Goal: Obtain resource: Obtain resource

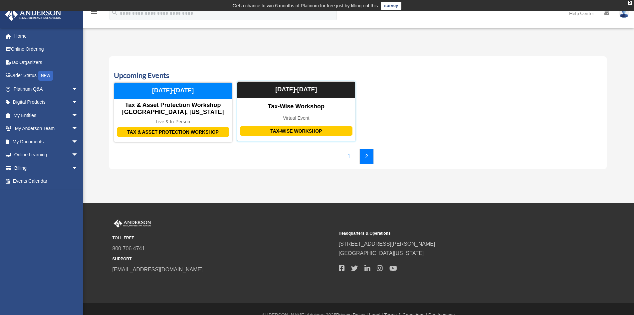
click at [320, 118] on div "Virtual Event" at bounding box center [296, 118] width 118 height 6
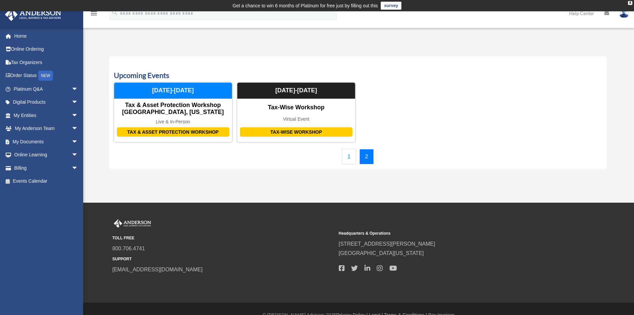
click at [349, 156] on link "1" at bounding box center [349, 156] width 14 height 15
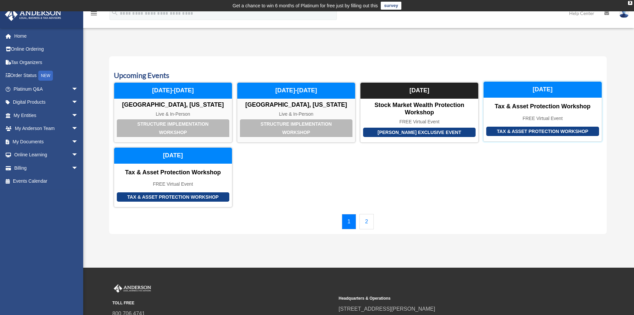
click at [516, 131] on div "Tax & Asset Protection Workshop" at bounding box center [543, 132] width 113 height 10
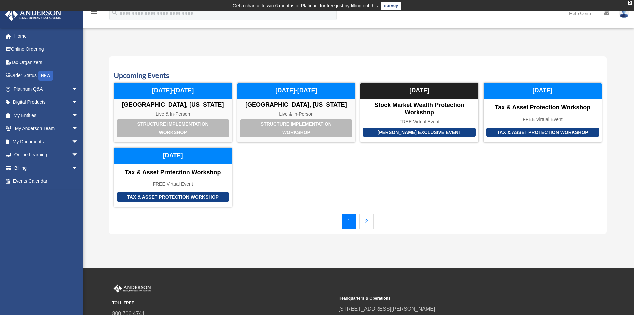
click at [367, 219] on link "2" at bounding box center [367, 221] width 14 height 15
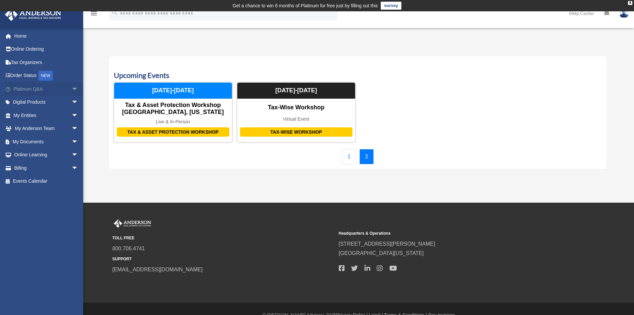
click at [72, 90] on span "arrow_drop_down" at bounding box center [78, 89] width 13 height 14
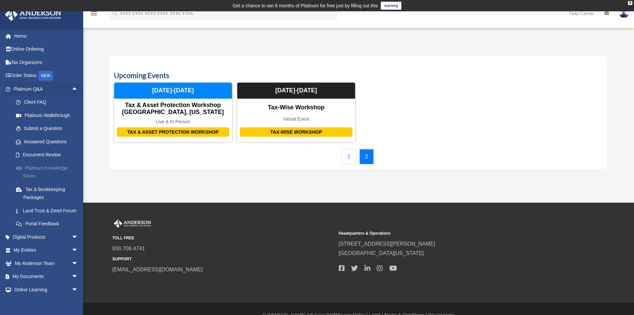
click at [52, 168] on link "Platinum Knowledge Room" at bounding box center [48, 171] width 79 height 21
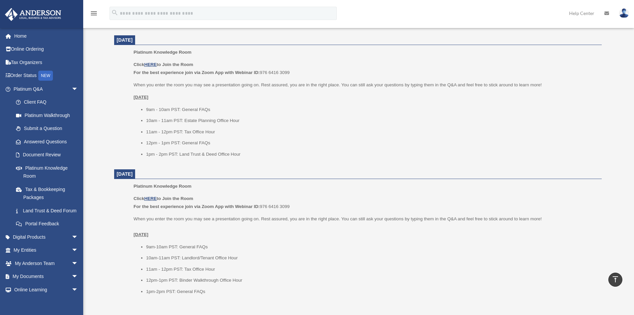
scroll to position [710, 0]
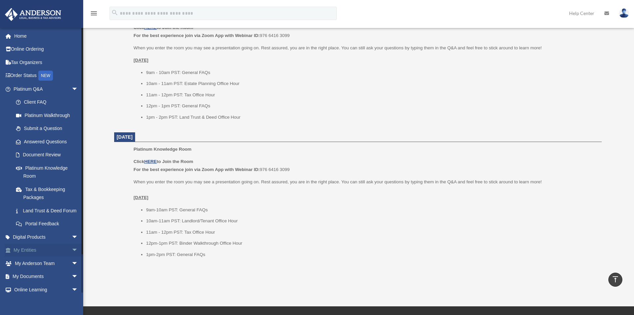
click at [72, 257] on span "arrow_drop_down" at bounding box center [78, 250] width 13 height 14
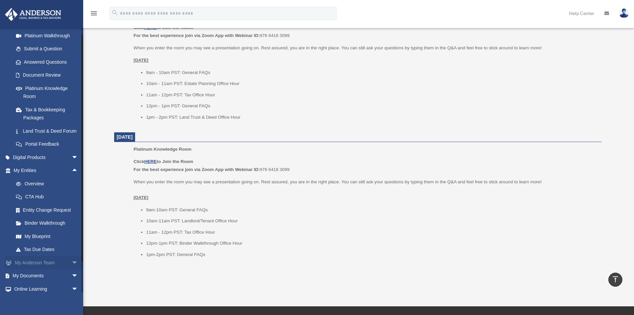
scroll to position [89, 0]
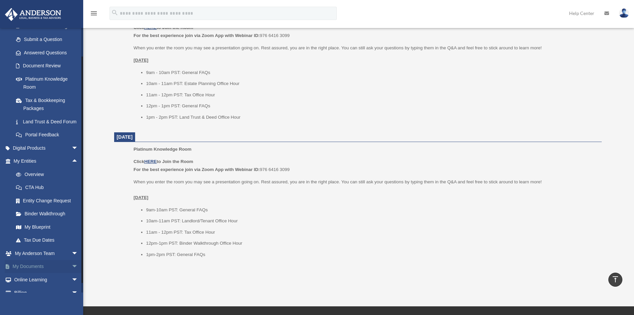
click at [72, 271] on span "arrow_drop_down" at bounding box center [78, 267] width 13 height 14
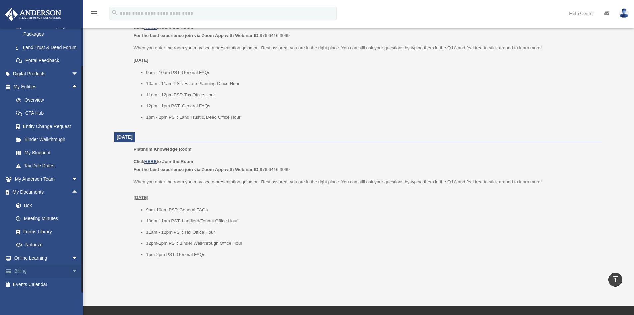
scroll to position [171, 0]
click at [44, 232] on link "Forms Library" at bounding box center [48, 231] width 79 height 13
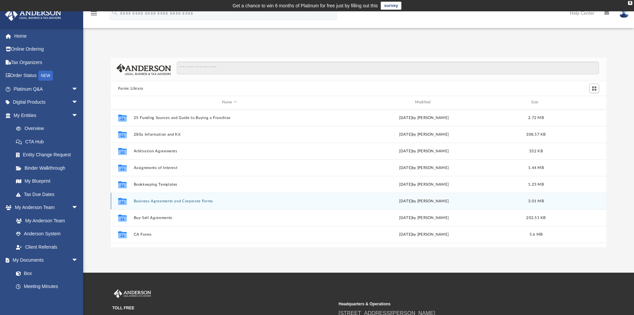
scroll to position [147, 491]
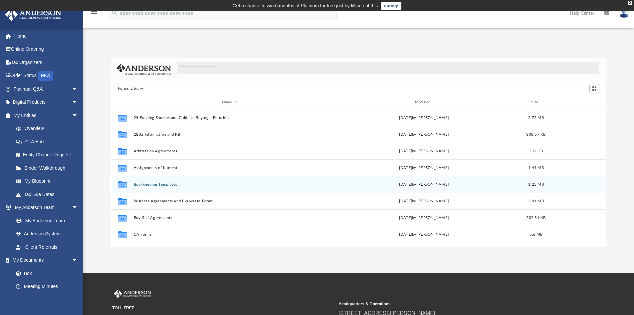
click at [164, 183] on button "Bookkeeping Templates" at bounding box center [230, 184] width 192 height 4
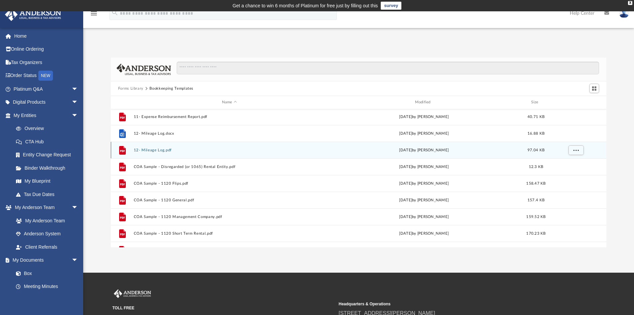
scroll to position [0, 0]
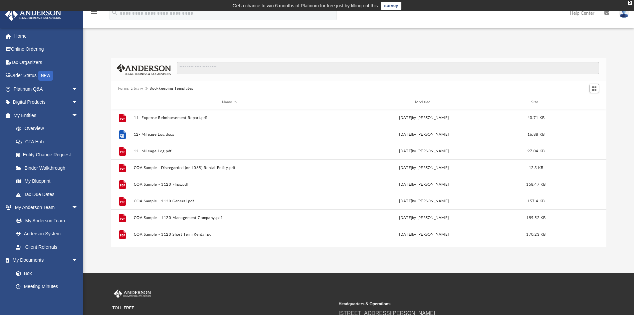
click at [135, 87] on button "Forms Library" at bounding box center [130, 89] width 25 height 6
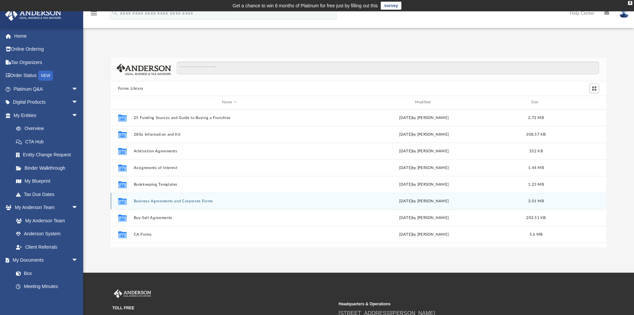
click at [179, 200] on button "Business Agreements and Corporate Forms" at bounding box center [230, 201] width 192 height 4
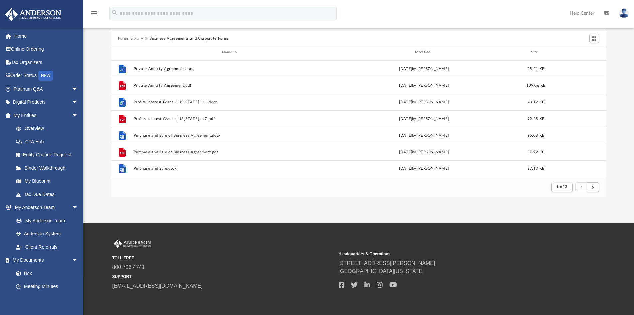
scroll to position [67, 0]
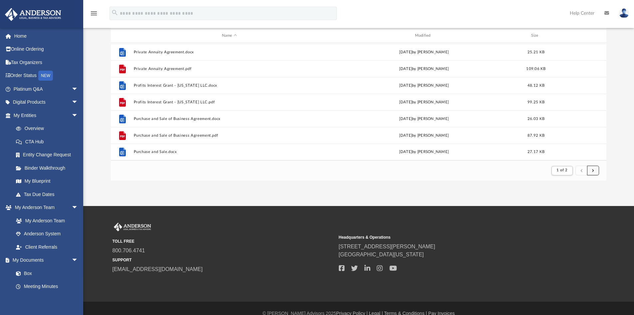
click at [590, 170] on button "submit" at bounding box center [594, 171] width 12 height 10
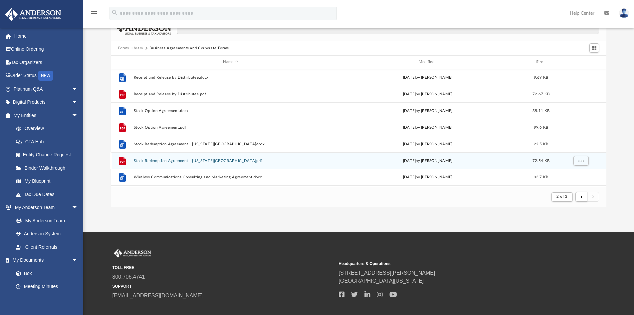
scroll to position [0, 0]
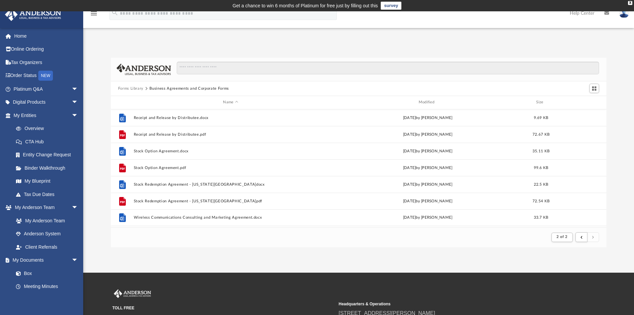
click at [130, 89] on button "Forms Library" at bounding box center [130, 89] width 25 height 6
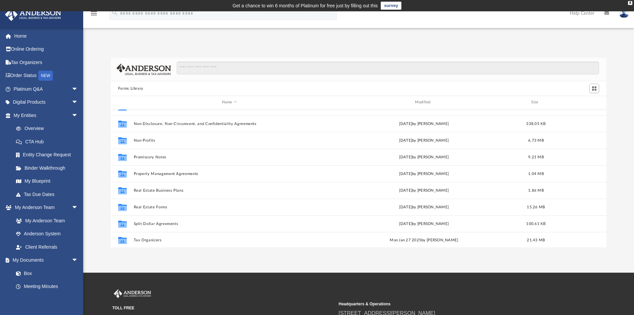
scroll to position [362, 0]
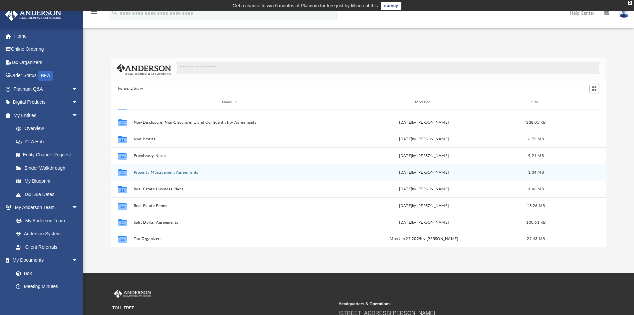
click at [187, 172] on button "Property Management Agreements" at bounding box center [230, 172] width 192 height 4
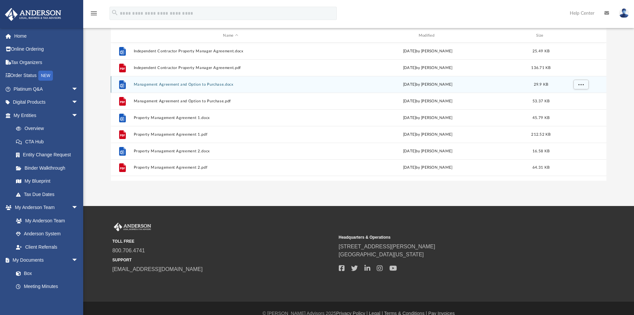
scroll to position [0, 0]
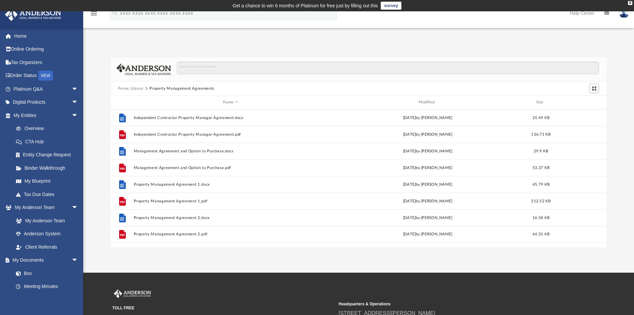
click at [132, 89] on button "Forms Library" at bounding box center [130, 89] width 25 height 6
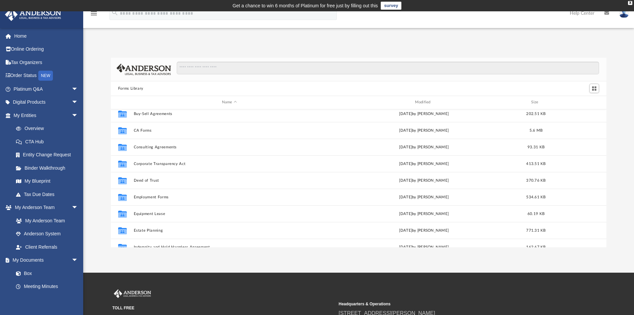
scroll to position [111, 0]
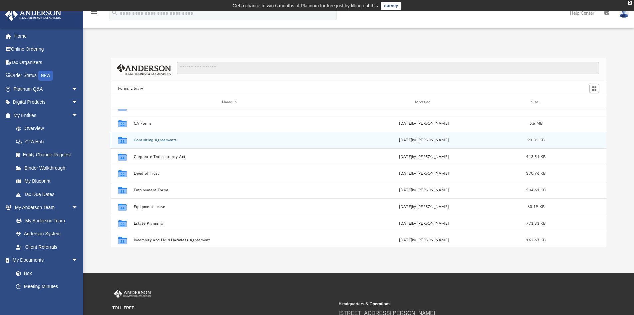
click at [165, 140] on button "Consulting Agreements" at bounding box center [230, 140] width 192 height 4
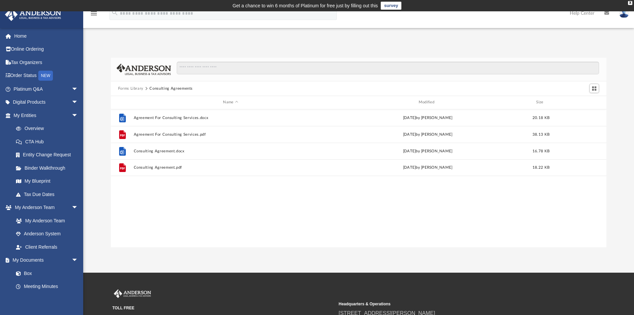
scroll to position [0, 0]
click at [134, 88] on button "Forms Library" at bounding box center [130, 89] width 25 height 6
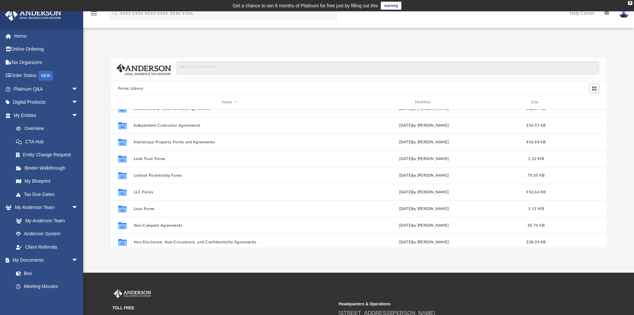
scroll to position [266, 0]
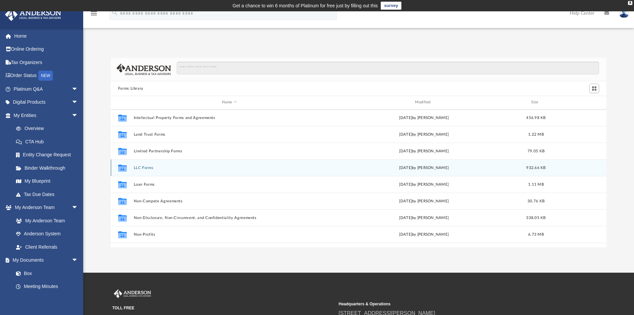
click at [137, 168] on button "LLC Forms" at bounding box center [230, 168] width 192 height 4
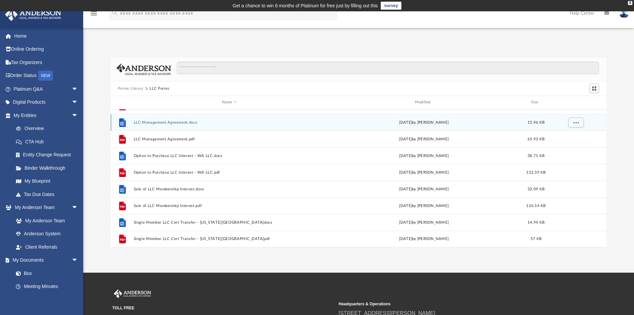
scroll to position [0, 0]
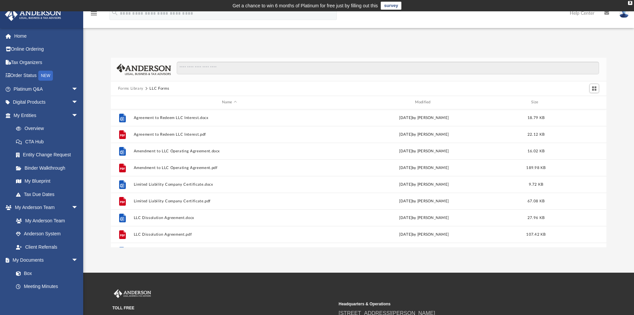
click at [136, 89] on button "Forms Library" at bounding box center [130, 89] width 25 height 6
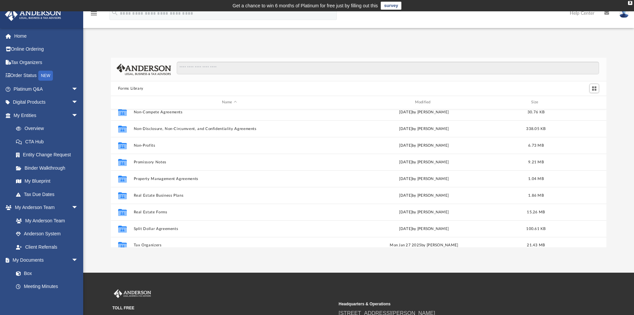
scroll to position [362, 0]
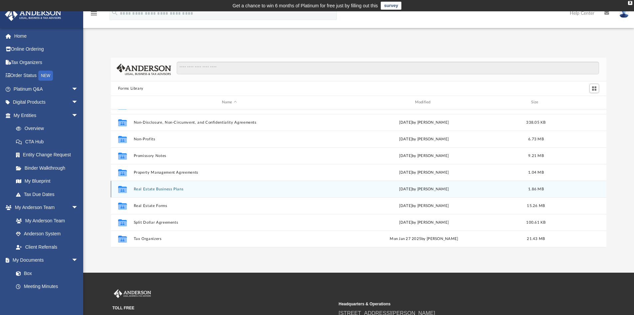
click at [165, 188] on button "Real Estate Business Plans" at bounding box center [230, 189] width 192 height 4
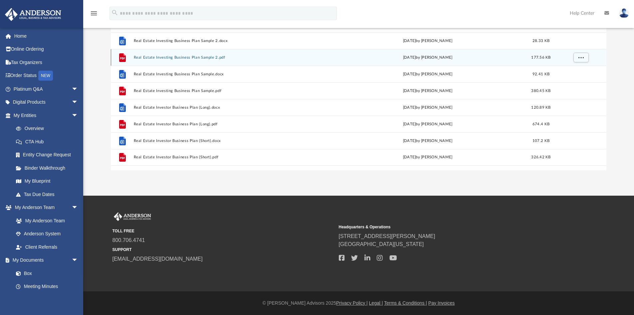
scroll to position [0, 0]
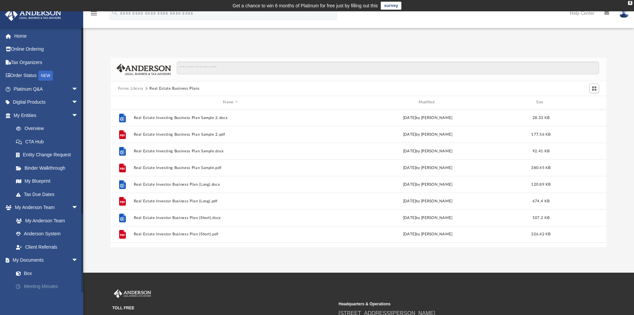
click at [44, 285] on link "Meeting Minutes" at bounding box center [48, 286] width 79 height 13
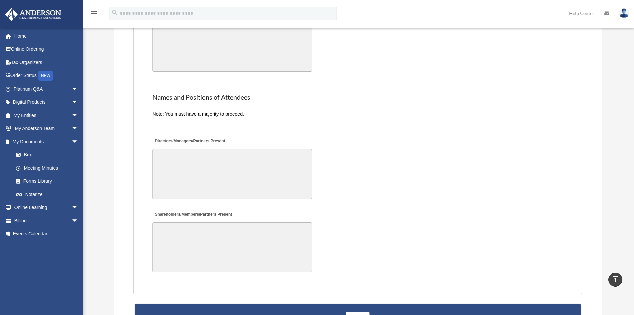
scroll to position [1266, 0]
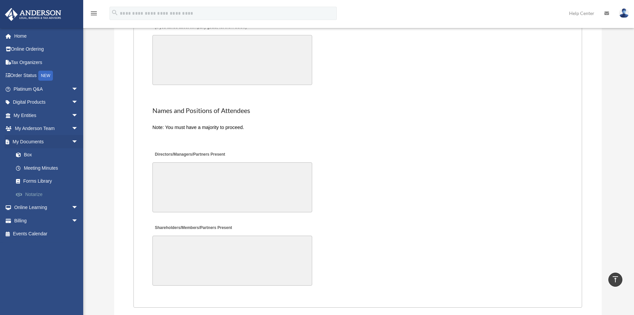
click at [39, 192] on link "Notarize" at bounding box center [48, 194] width 79 height 13
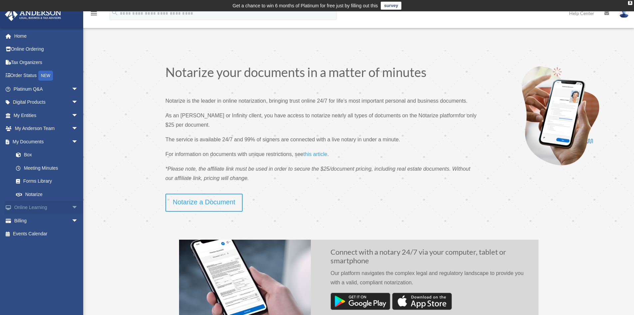
click at [72, 205] on span "arrow_drop_down" at bounding box center [78, 208] width 13 height 14
click at [36, 219] on link "Courses" at bounding box center [48, 220] width 79 height 13
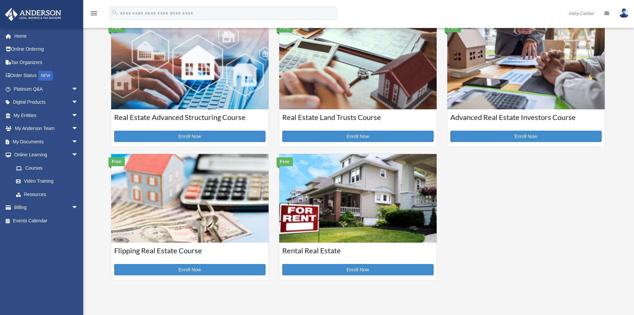
scroll to position [200, 0]
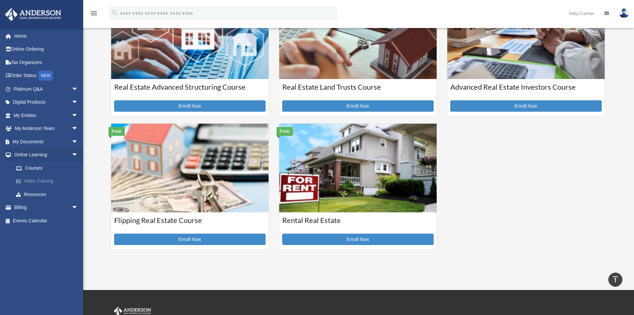
click at [46, 183] on link "Video Training" at bounding box center [48, 181] width 79 height 13
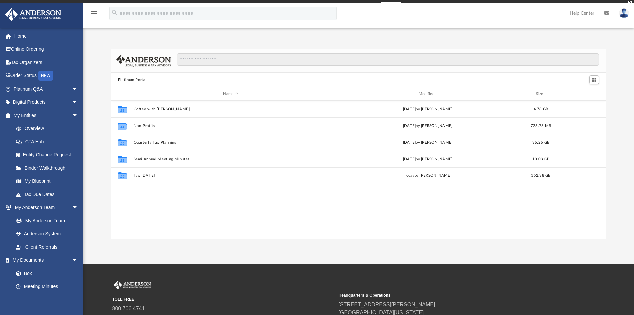
scroll to position [147, 491]
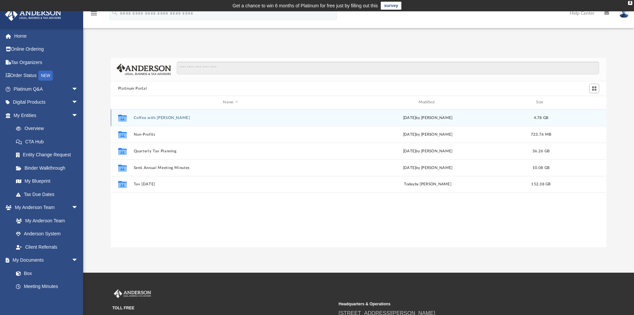
click at [151, 118] on button "Coffee with Carl" at bounding box center [231, 118] width 194 height 4
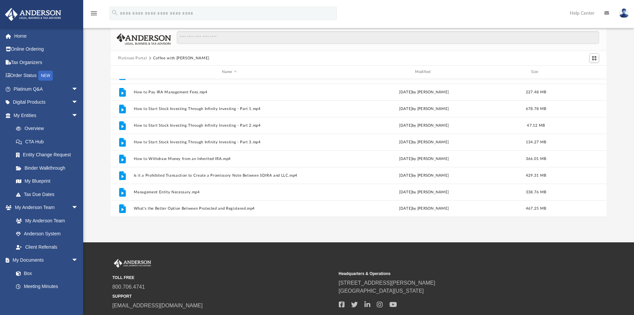
scroll to position [0, 0]
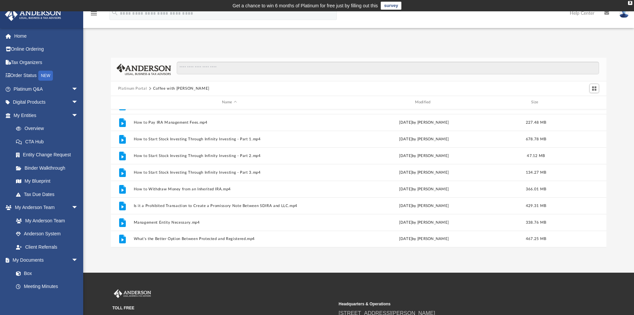
click at [137, 86] on button "Platinum Portal" at bounding box center [132, 89] width 29 height 6
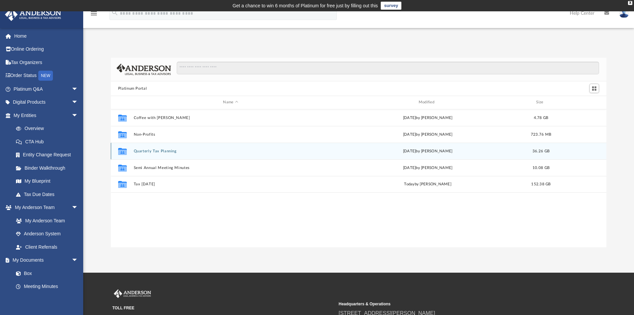
click at [147, 153] on button "Quarterly Tax Planning" at bounding box center [231, 151] width 194 height 4
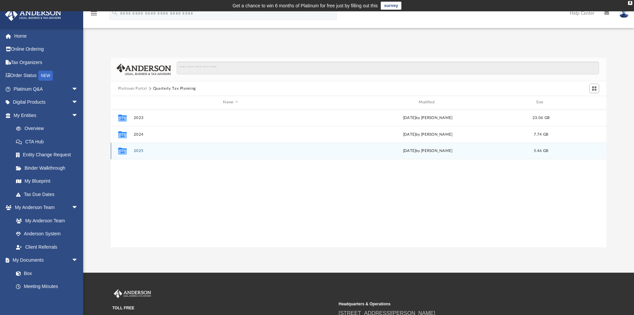
click at [140, 151] on button "2025" at bounding box center [231, 151] width 194 height 4
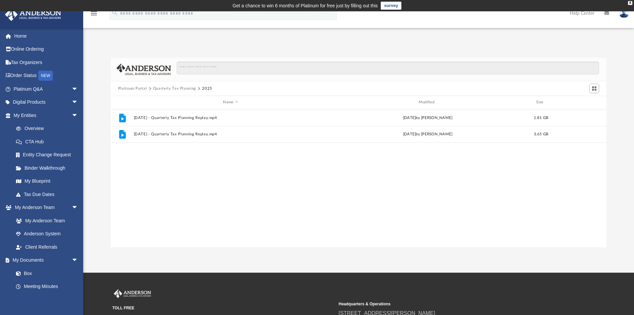
click at [130, 88] on button "Platinum Portal" at bounding box center [132, 89] width 29 height 6
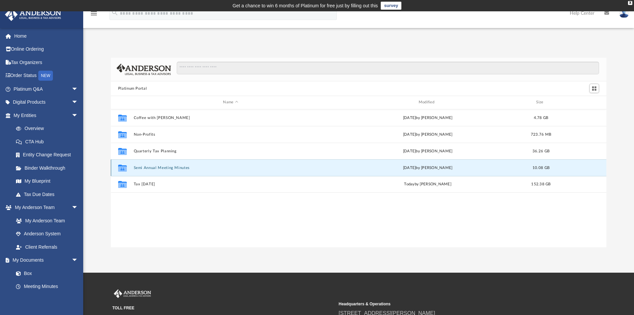
click at [138, 167] on button "Semi Annual Meeting Minutes" at bounding box center [231, 168] width 194 height 4
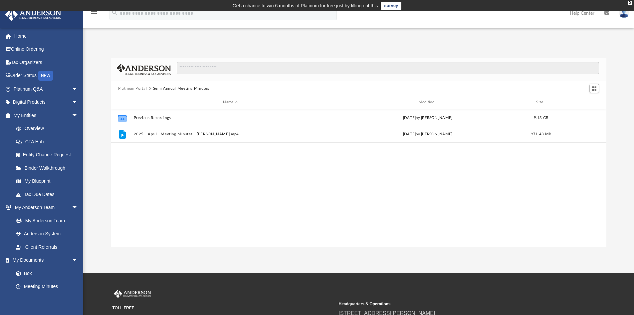
click at [135, 86] on button "Platinum Portal" at bounding box center [132, 89] width 29 height 6
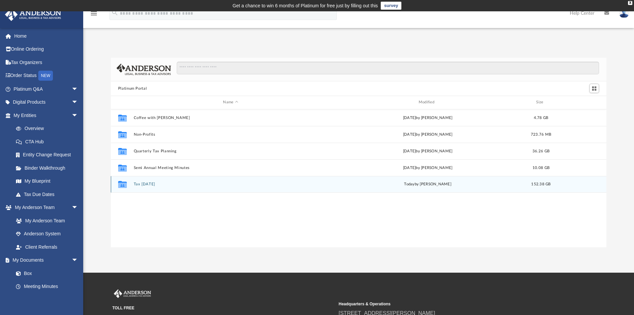
click at [139, 185] on button "Tax Tuesday" at bounding box center [231, 184] width 194 height 4
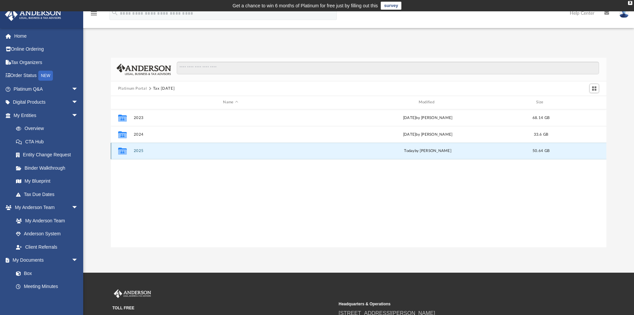
click at [139, 150] on button "2025" at bounding box center [231, 151] width 194 height 4
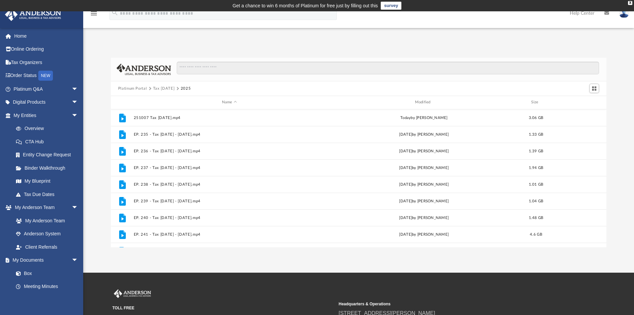
click at [140, 86] on button "Platinum Portal" at bounding box center [132, 89] width 29 height 6
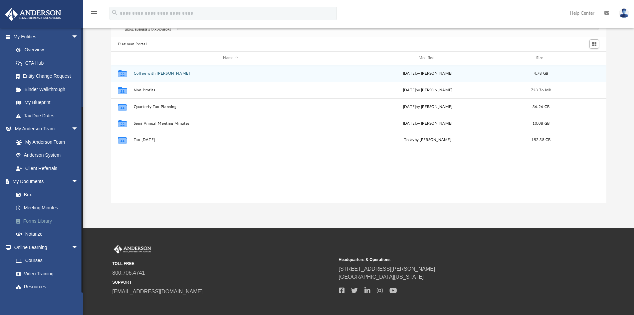
scroll to position [107, 0]
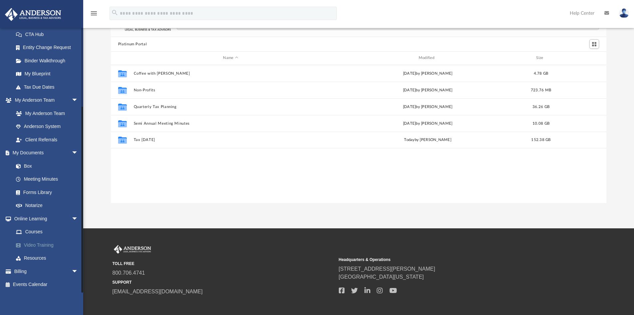
click at [35, 245] on link "Video Training" at bounding box center [48, 244] width 79 height 13
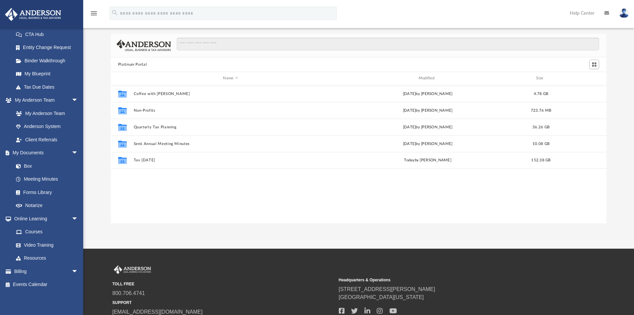
scroll to position [0, 0]
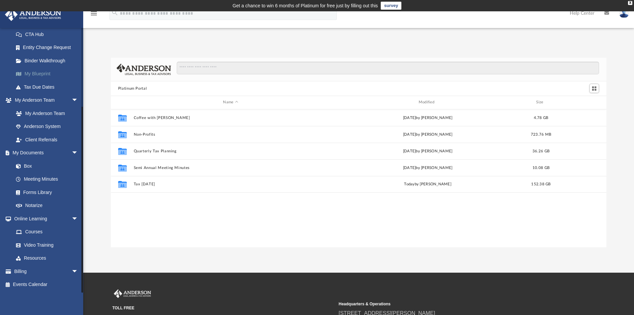
click at [46, 75] on link "My Blueprint" at bounding box center [48, 73] width 79 height 13
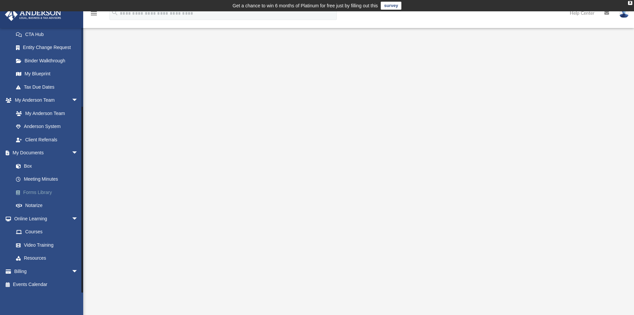
click at [44, 192] on link "Forms Library" at bounding box center [48, 192] width 79 height 13
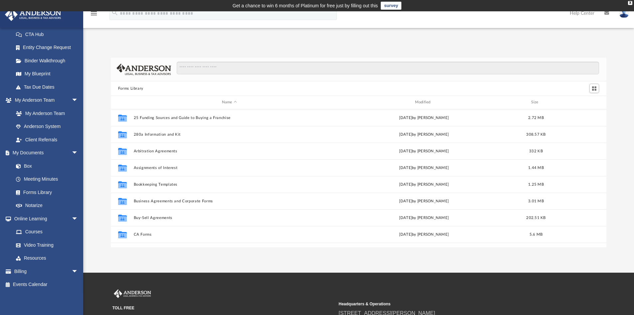
scroll to position [147, 491]
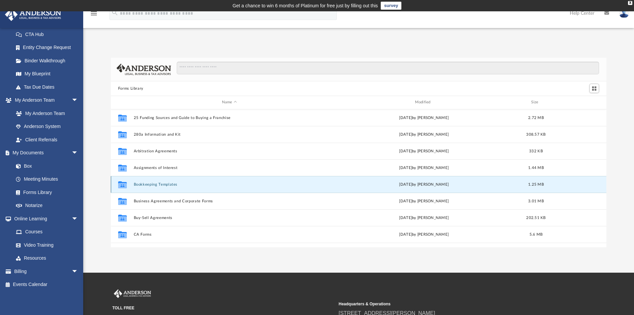
click at [160, 186] on button "Bookkeeping Templates" at bounding box center [230, 184] width 192 height 4
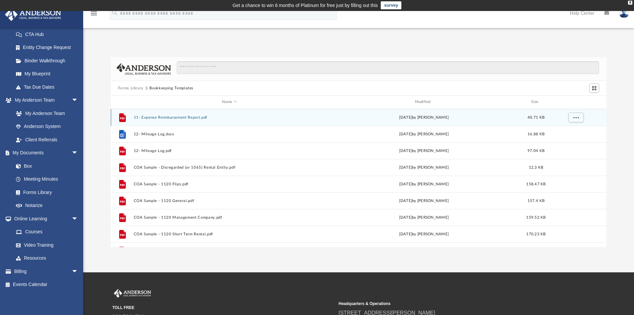
scroll to position [0, 0]
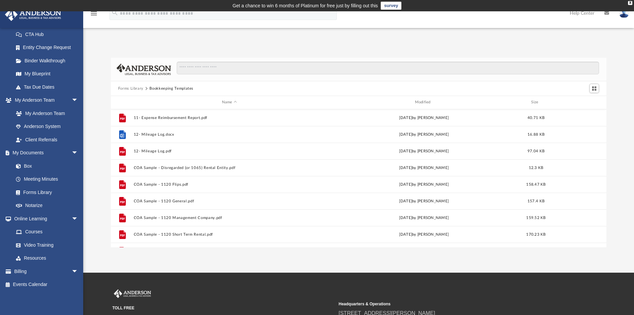
click at [130, 88] on button "Forms Library" at bounding box center [130, 89] width 25 height 6
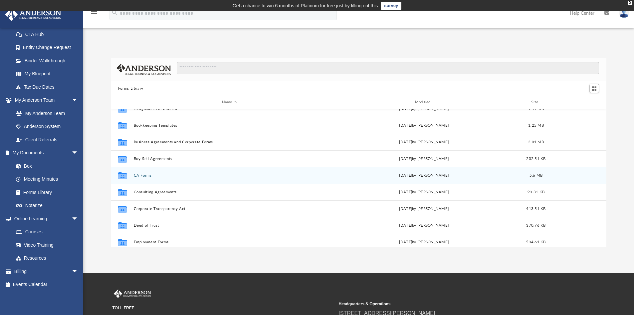
scroll to position [111, 0]
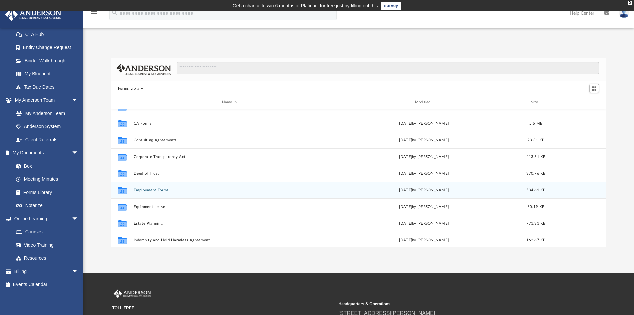
click at [161, 189] on button "Employment Forms" at bounding box center [230, 190] width 192 height 4
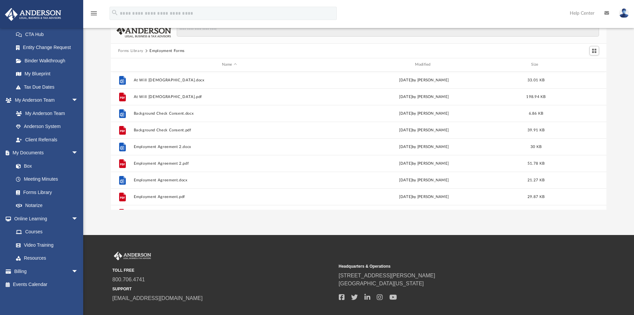
scroll to position [0, 0]
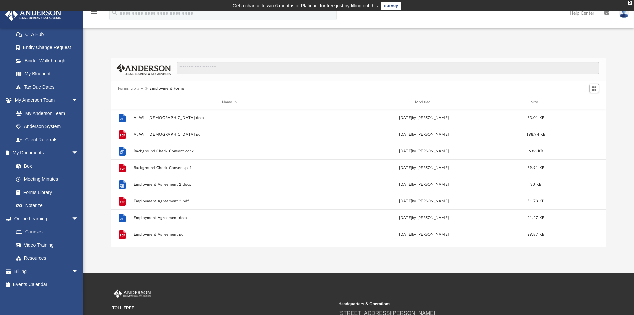
click at [132, 88] on button "Forms Library" at bounding box center [130, 89] width 25 height 6
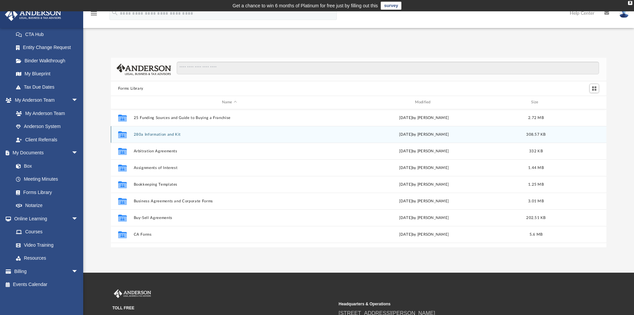
click at [163, 134] on button "280a Information and Kit" at bounding box center [230, 134] width 192 height 4
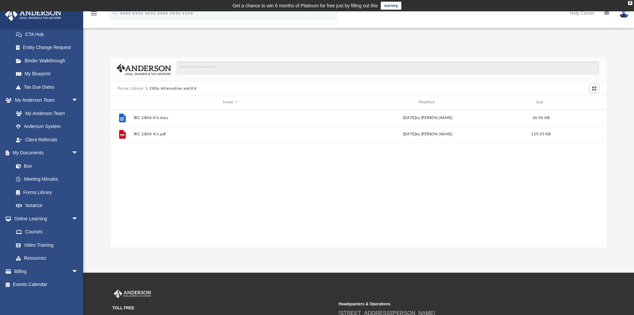
click at [136, 87] on button "Forms Library" at bounding box center [130, 89] width 25 height 6
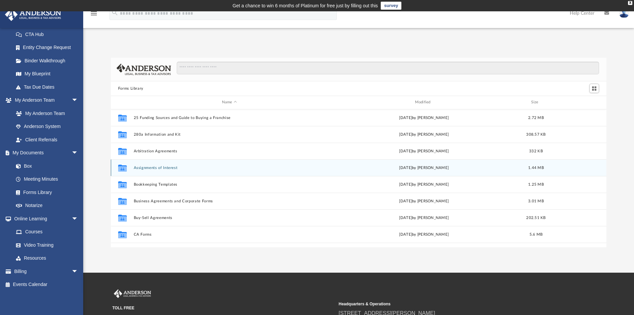
click at [149, 167] on button "Assignments of Interest" at bounding box center [230, 168] width 192 height 4
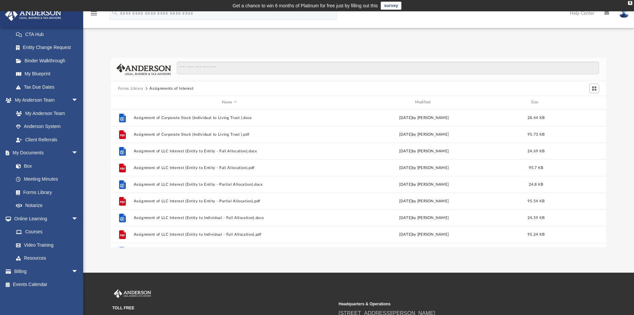
click at [137, 90] on button "Forms Library" at bounding box center [130, 89] width 25 height 6
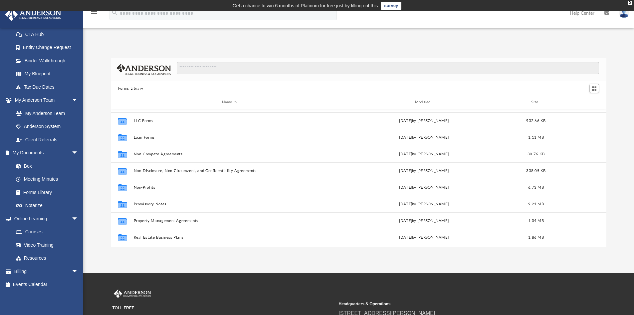
scroll to position [333, 0]
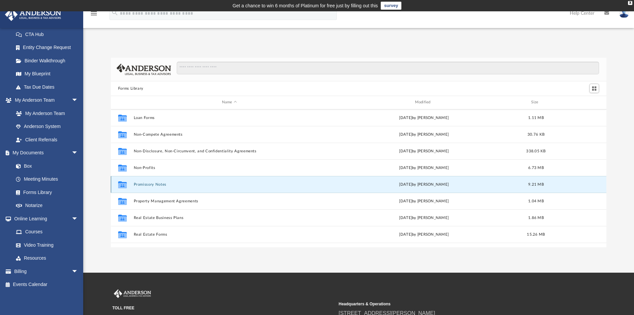
click at [158, 183] on button "Promissory Notes" at bounding box center [230, 184] width 192 height 4
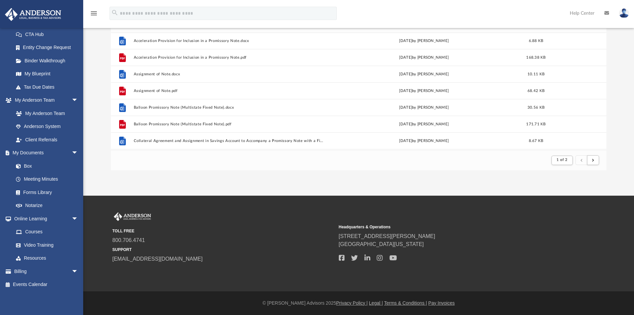
scroll to position [0, 0]
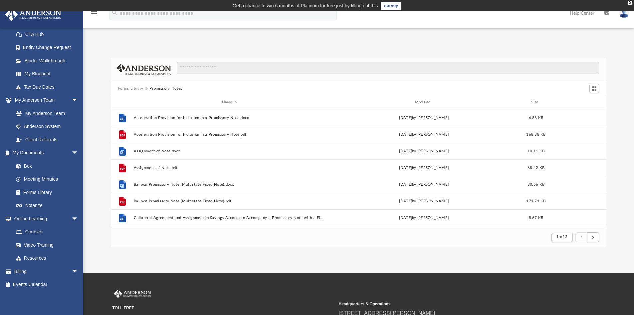
click at [135, 87] on button "Forms Library" at bounding box center [130, 89] width 25 height 6
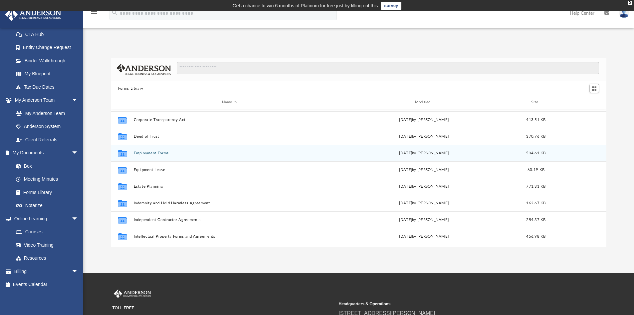
scroll to position [155, 0]
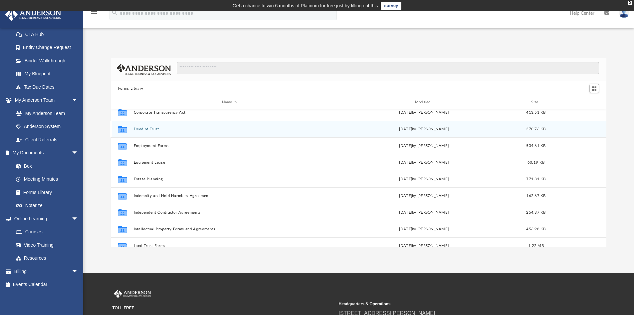
click at [152, 129] on button "Deed of Trust" at bounding box center [230, 129] width 192 height 4
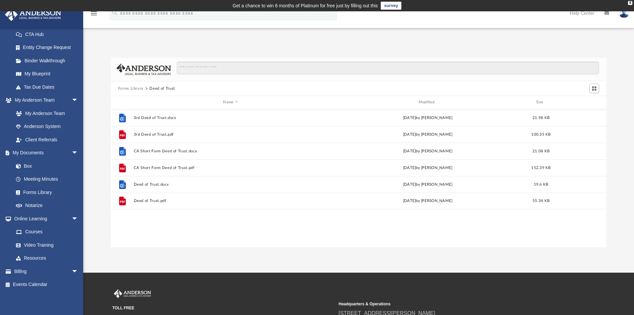
scroll to position [0, 0]
click at [136, 88] on button "Forms Library" at bounding box center [130, 89] width 25 height 6
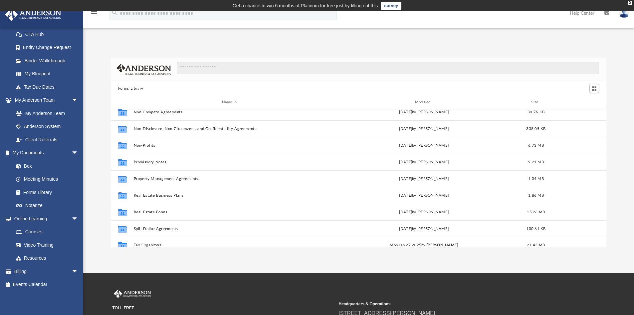
scroll to position [362, 0]
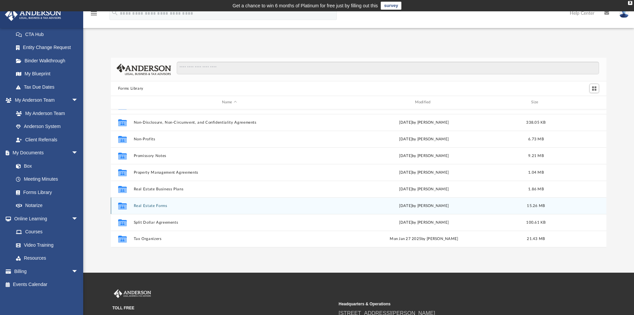
click at [157, 206] on button "Real Estate Forms" at bounding box center [230, 205] width 192 height 4
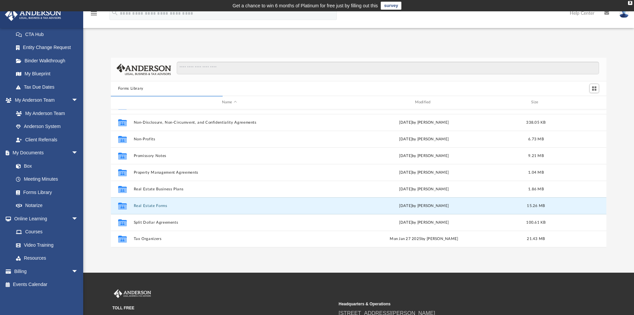
scroll to position [126, 491]
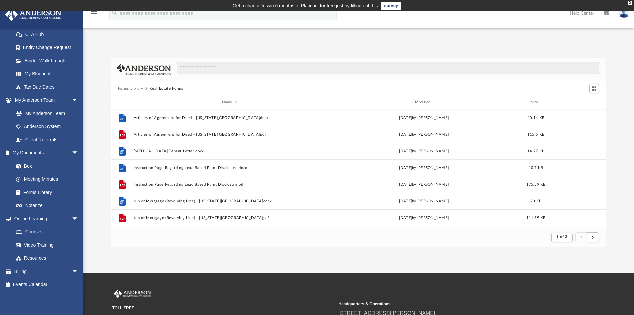
click at [134, 87] on button "Forms Library" at bounding box center [130, 89] width 25 height 6
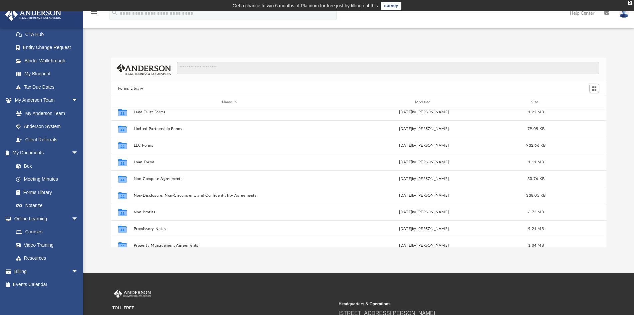
scroll to position [362, 0]
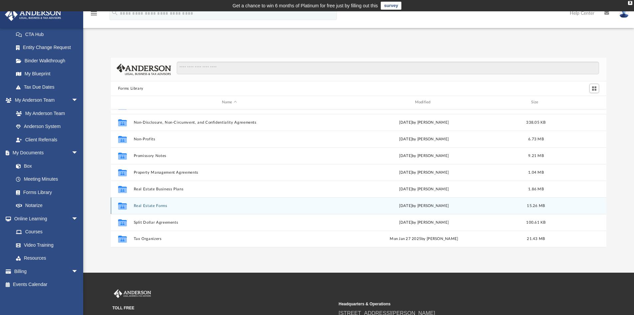
click at [159, 206] on button "Real Estate Forms" at bounding box center [230, 205] width 192 height 4
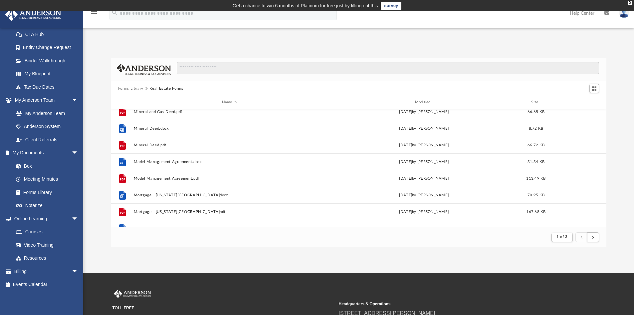
scroll to position [649, 0]
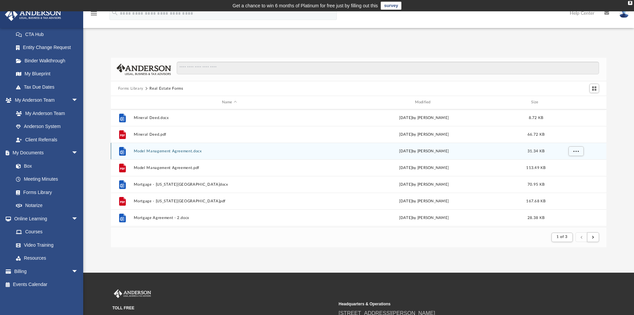
click at [176, 149] on button "Model Management Agreement.docx" at bounding box center [230, 151] width 192 height 4
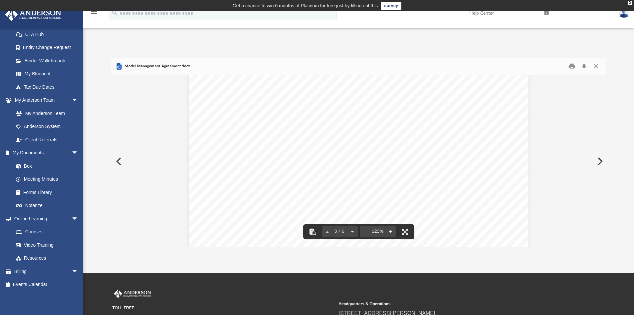
scroll to position [1066, 0]
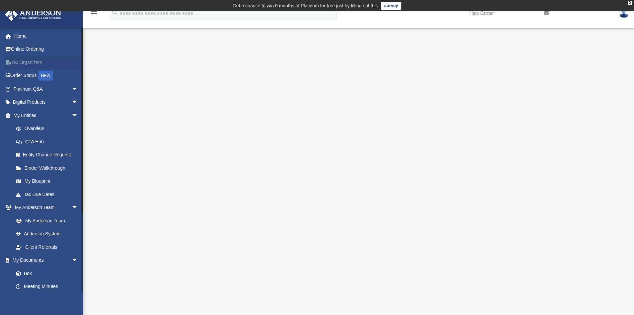
click at [32, 63] on link "Tax Organizers" at bounding box center [47, 62] width 84 height 13
click at [72, 86] on span "arrow_drop_down" at bounding box center [78, 89] width 13 height 14
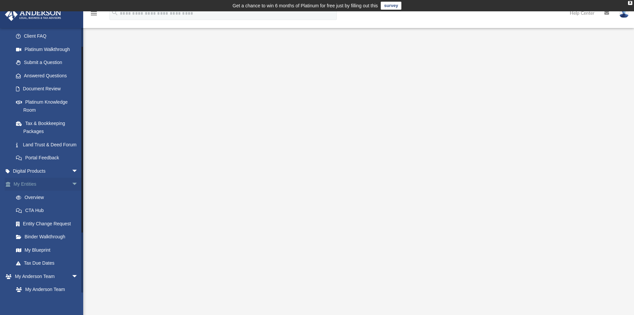
scroll to position [67, 0]
click at [72, 177] on span "arrow_drop_down" at bounding box center [78, 171] width 13 height 14
click at [54, 214] on div "Virtual Bookkeeping" at bounding box center [51, 209] width 57 height 8
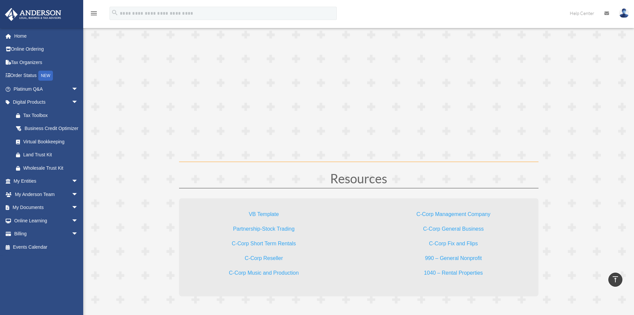
scroll to position [1954, 0]
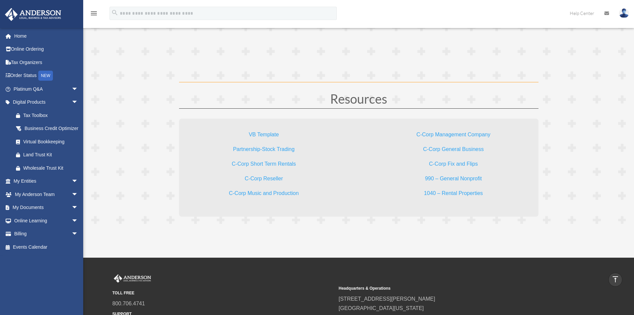
click at [447, 135] on link "C-Corp Management Company" at bounding box center [454, 136] width 74 height 9
click at [454, 193] on link "1040 – Rental Properties" at bounding box center [453, 194] width 59 height 9
click at [282, 149] on link "Partnership-Stock Trading" at bounding box center [264, 150] width 62 height 9
click at [72, 201] on span "arrow_drop_down" at bounding box center [78, 195] width 13 height 14
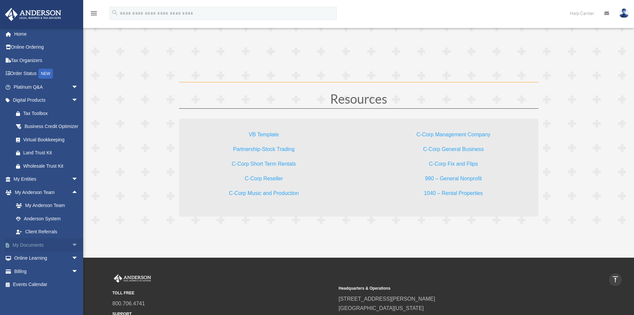
click at [72, 246] on span "arrow_drop_down" at bounding box center [78, 245] width 13 height 14
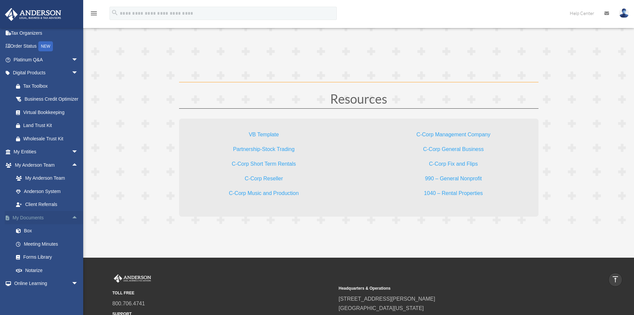
scroll to position [63, 0]
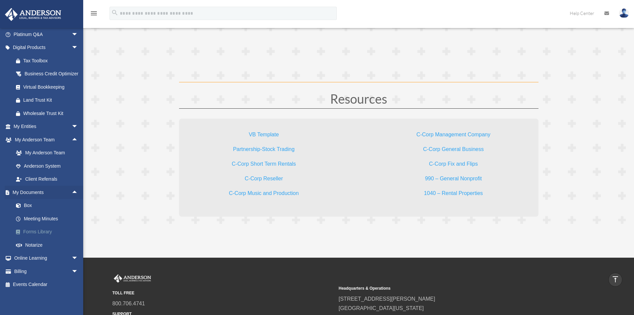
click at [40, 228] on link "Forms Library" at bounding box center [48, 231] width 79 height 13
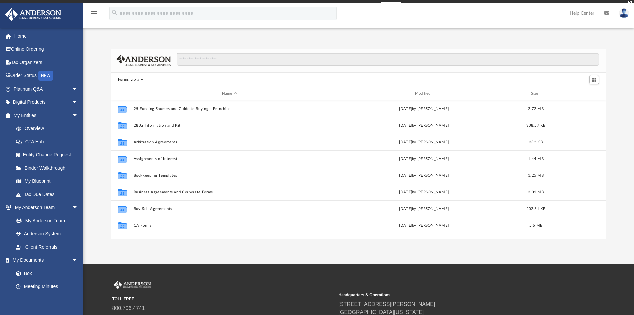
scroll to position [147, 491]
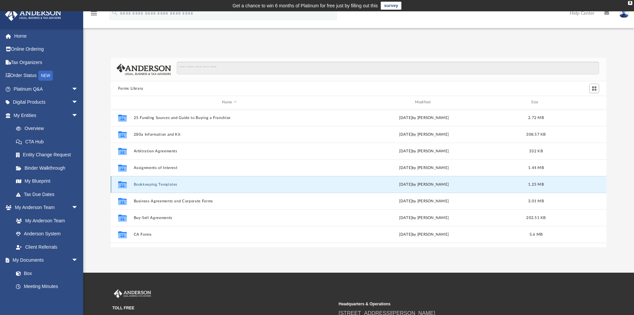
click at [165, 184] on button "Bookkeeping Templates" at bounding box center [230, 184] width 192 height 4
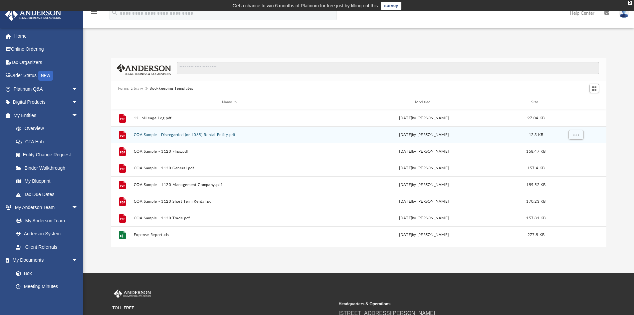
scroll to position [0, 0]
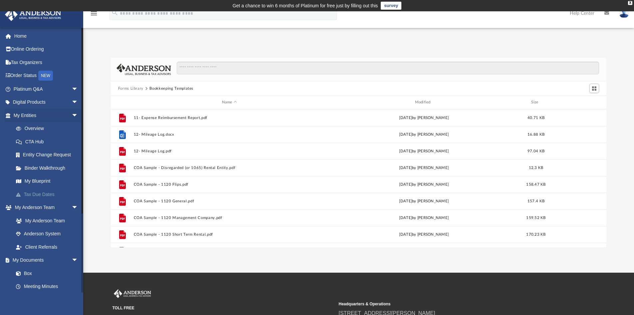
click at [45, 195] on link "Tax Due Dates" at bounding box center [48, 194] width 79 height 13
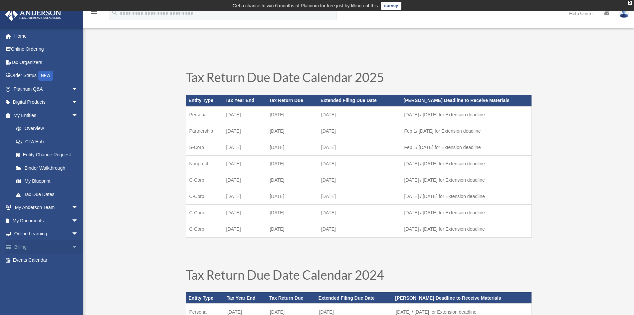
click at [72, 248] on span "arrow_drop_down" at bounding box center [78, 247] width 13 height 14
